Goal: Check status: Check status

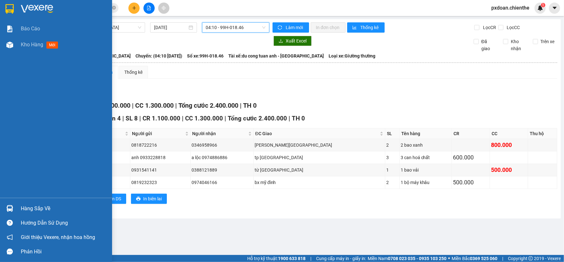
click at [4, 205] on div at bounding box center [9, 208] width 11 height 11
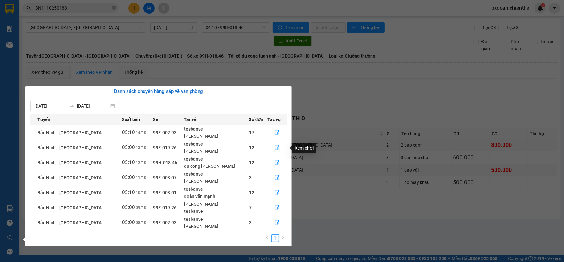
click at [271, 145] on button "button" at bounding box center [277, 148] width 19 height 10
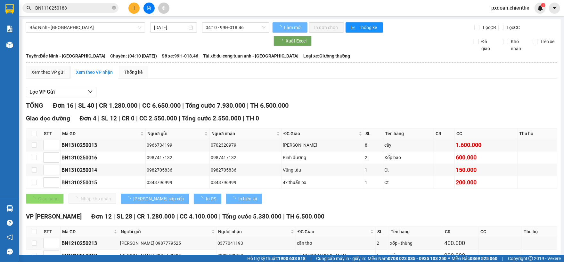
type input "[DATE]"
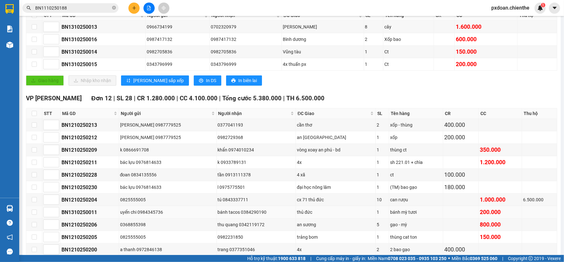
scroll to position [171, 0]
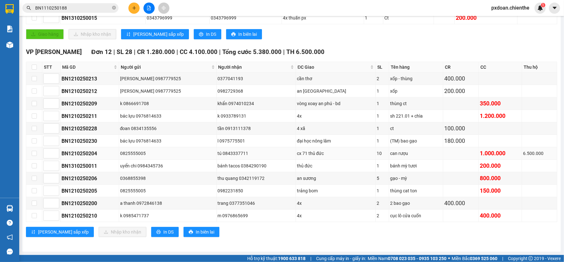
click at [95, 150] on div "BN1210250204" at bounding box center [89, 154] width 56 height 8
click at [226, 153] on div "tú 0843337711" at bounding box center [256, 153] width 77 height 7
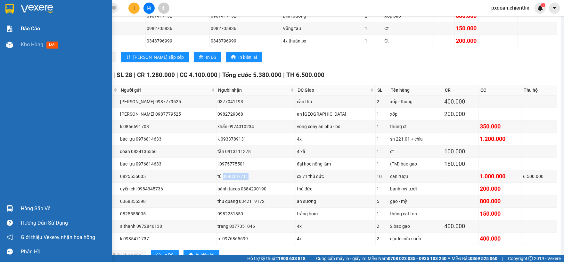
scroll to position [128, 0]
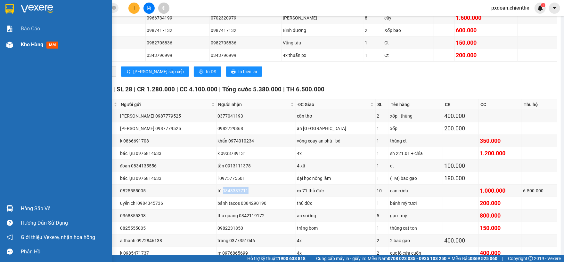
click at [28, 38] on div "Kho hàng mới" at bounding box center [64, 45] width 86 height 16
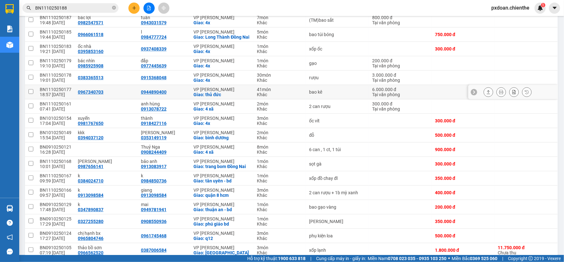
scroll to position [43, 0]
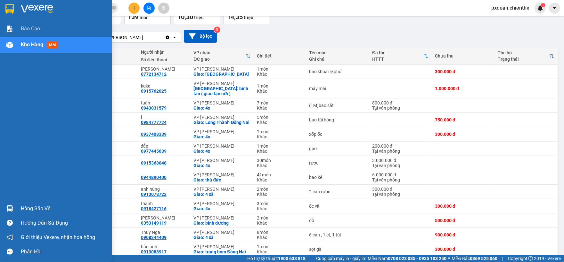
click at [45, 214] on div "Hàng sắp về" at bounding box center [56, 209] width 112 height 14
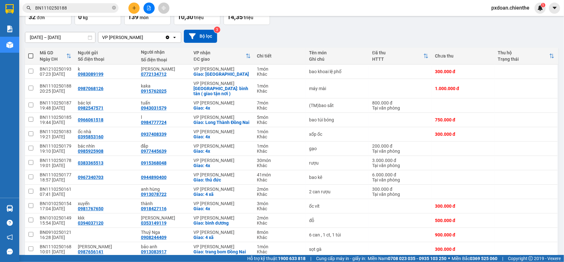
click at [235, 56] on section "Kết quả tìm kiếm ( 1 ) Bộ lọc Mã ĐH Trạng thái Món hàng Thu hộ Tổng cước Chưa c…" at bounding box center [282, 131] width 564 height 262
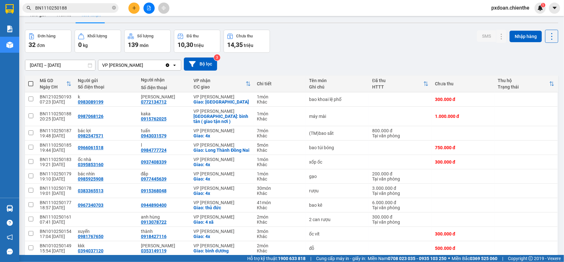
scroll to position [0, 0]
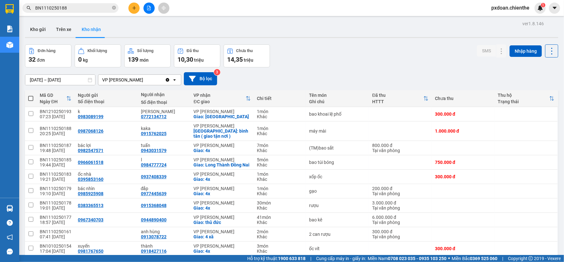
drag, startPoint x: 41, startPoint y: 30, endPoint x: 73, endPoint y: 57, distance: 41.8
click at [46, 33] on button "Kho gửi" at bounding box center [38, 29] width 26 height 15
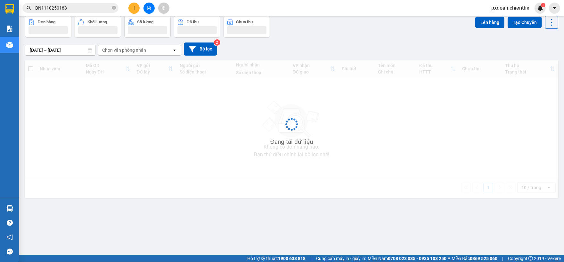
scroll to position [29, 0]
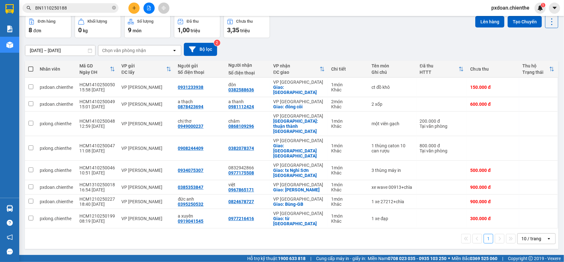
click at [521, 236] on div "10 / trang" at bounding box center [531, 239] width 20 height 6
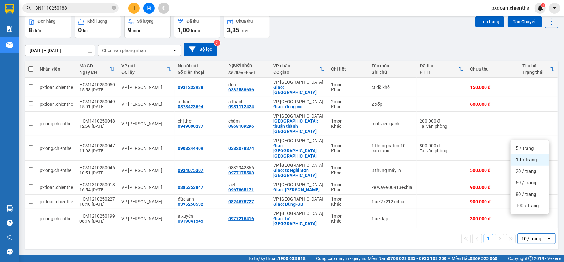
click at [523, 211] on div "100 / trang" at bounding box center [529, 206] width 38 height 12
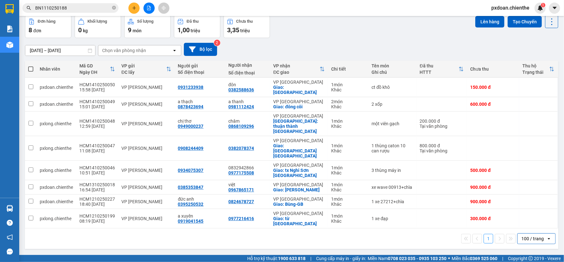
click at [55, 48] on input "[DATE] – [DATE]" at bounding box center [60, 50] width 70 height 10
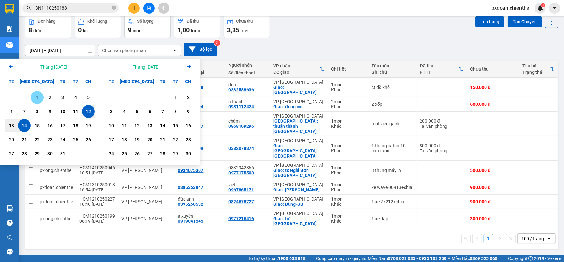
click at [34, 99] on div "1" at bounding box center [37, 98] width 9 height 8
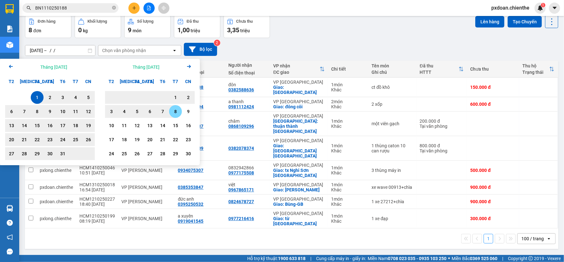
click at [177, 116] on div "8" at bounding box center [175, 111] width 13 height 13
type input "[DATE] – [DATE]"
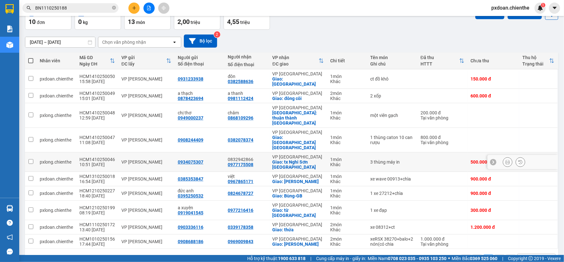
scroll to position [39, 0]
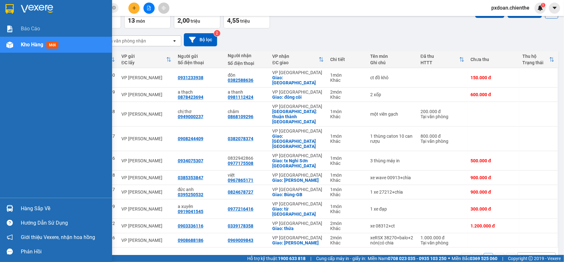
click at [27, 209] on div "Hàng sắp về" at bounding box center [64, 209] width 86 height 10
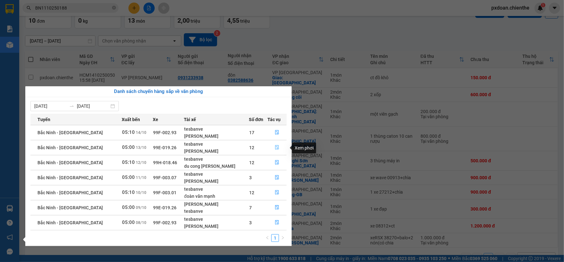
click at [278, 145] on button "button" at bounding box center [277, 148] width 19 height 10
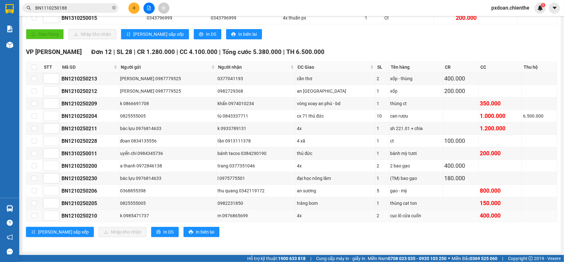
scroll to position [171, 0]
click at [84, 115] on div "BN1210250204" at bounding box center [89, 116] width 56 height 8
